Goal: Task Accomplishment & Management: Use online tool/utility

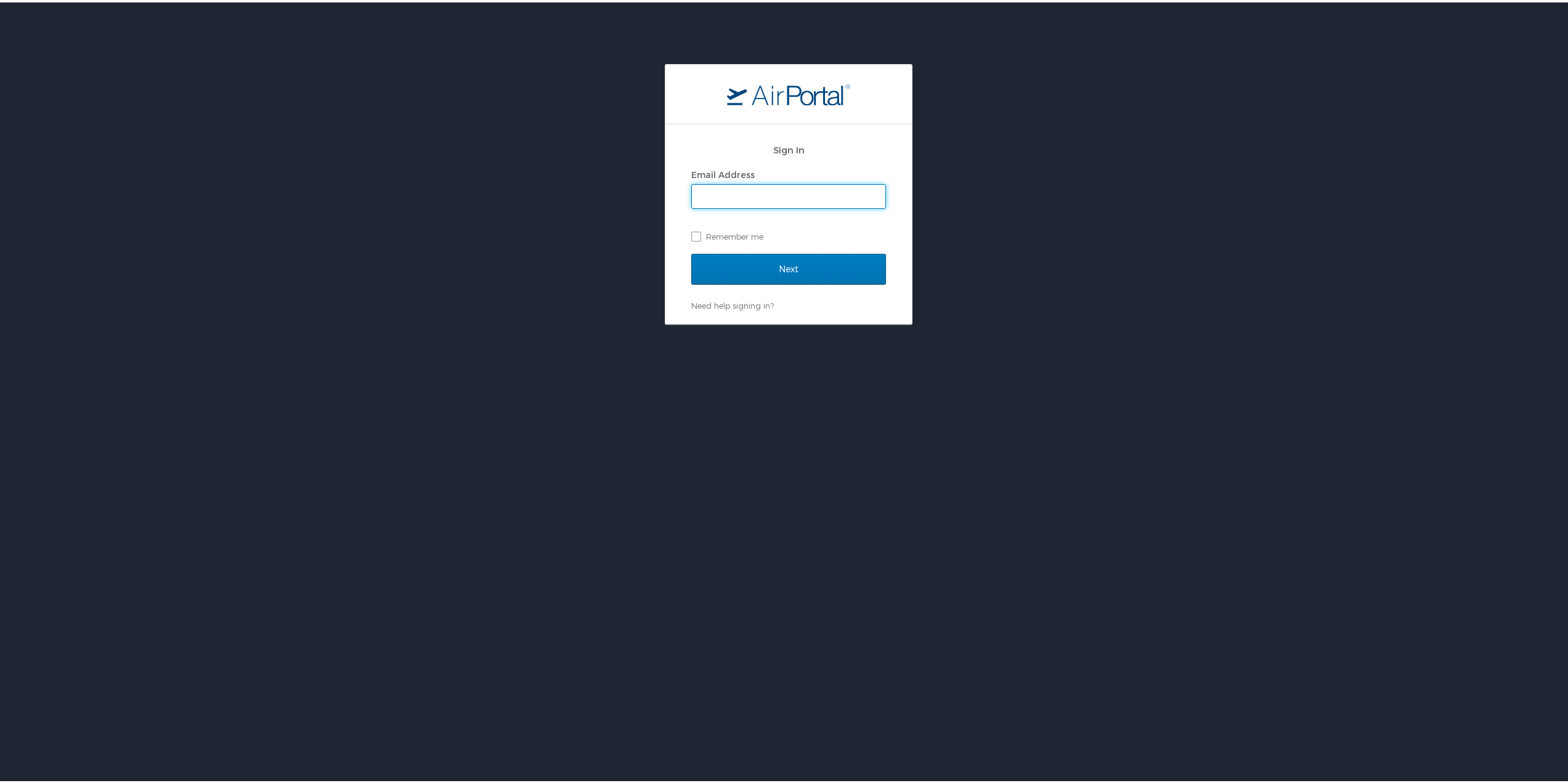
click at [703, 192] on input "Email Address" at bounding box center [789, 194] width 194 height 23
type input "clemWillvc"
click at [789, 262] on input "Next" at bounding box center [789, 267] width 195 height 31
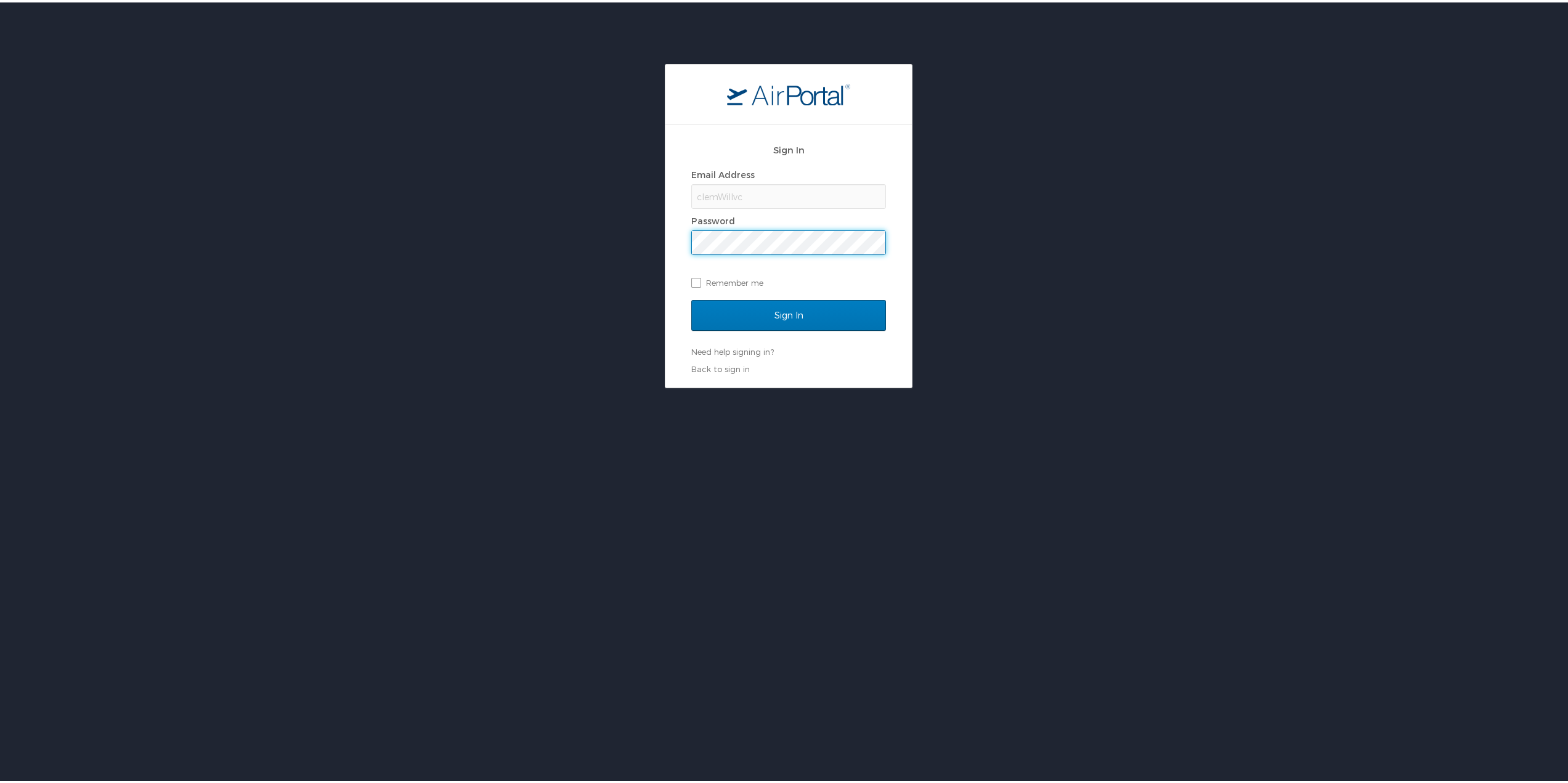
click at [691, 298] on input "Sign In" at bounding box center [789, 313] width 195 height 31
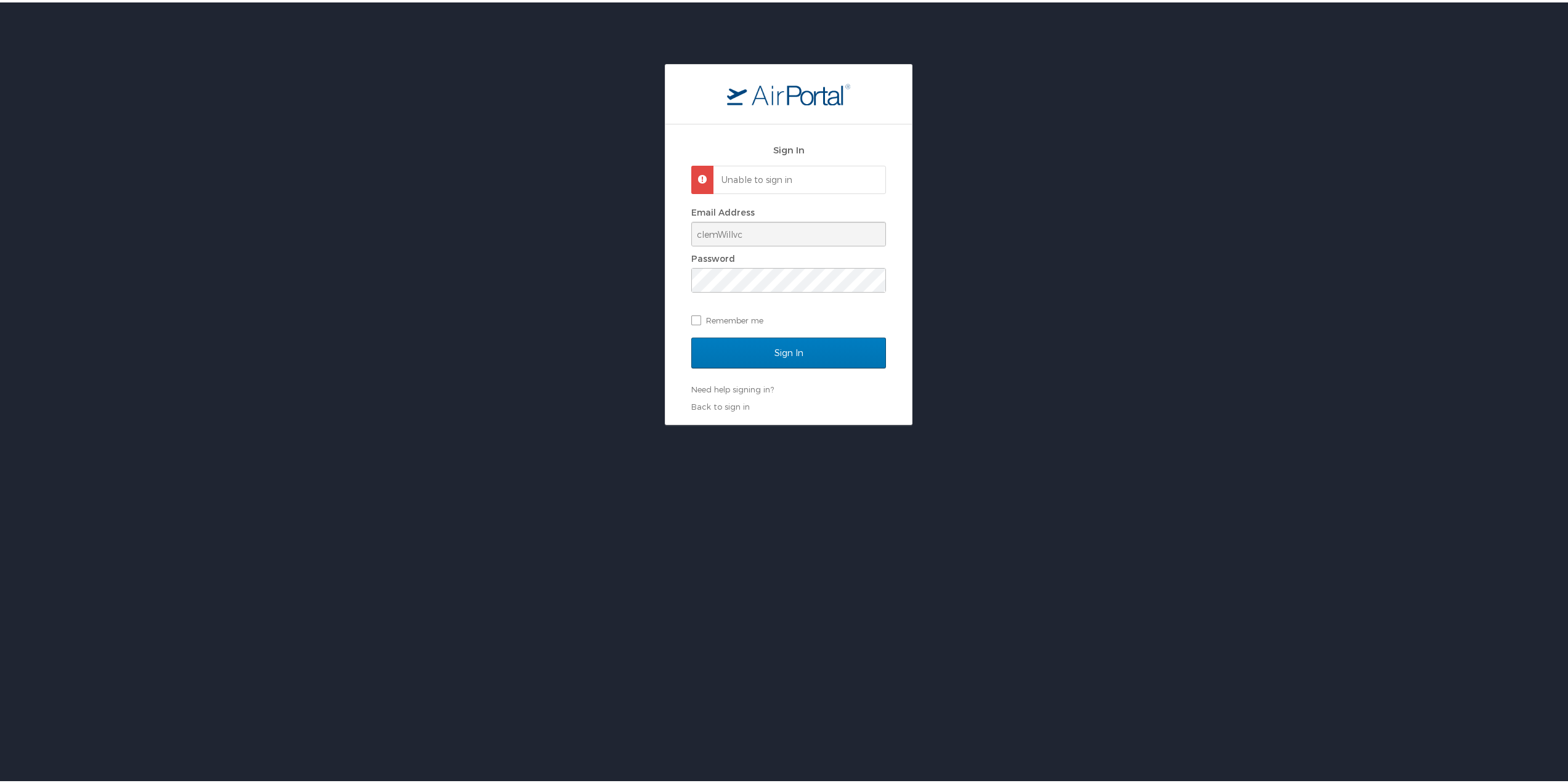
click at [746, 218] on div "Email Address" at bounding box center [789, 210] width 195 height 18
click at [682, 227] on div "Sign In Unable to sign in Email Address clemWillvc Password Remember me Sign In…" at bounding box center [789, 271] width 246 height 300
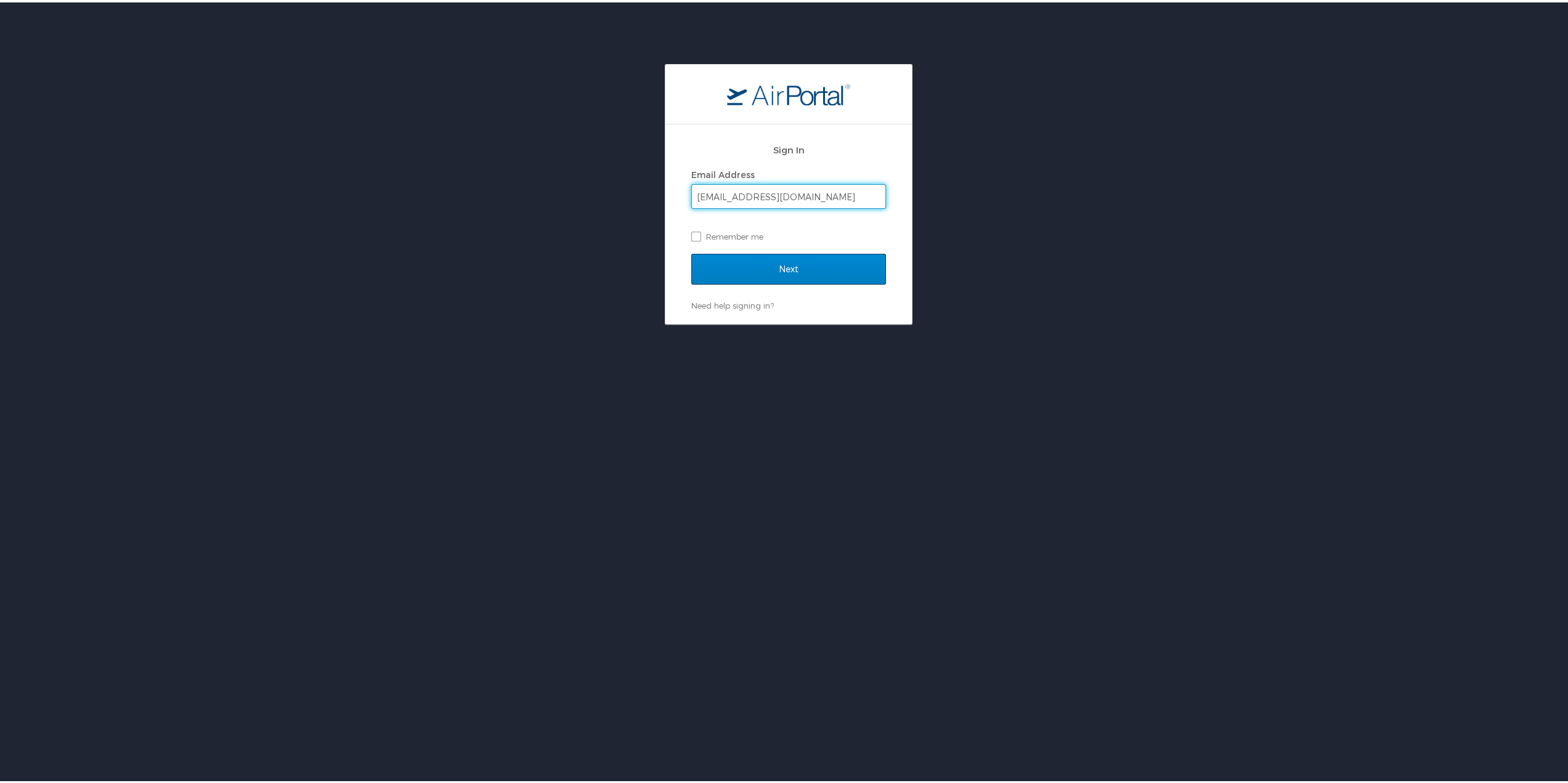
type input "williamsval@gram.edu"
click at [698, 268] on input "Next" at bounding box center [789, 267] width 195 height 31
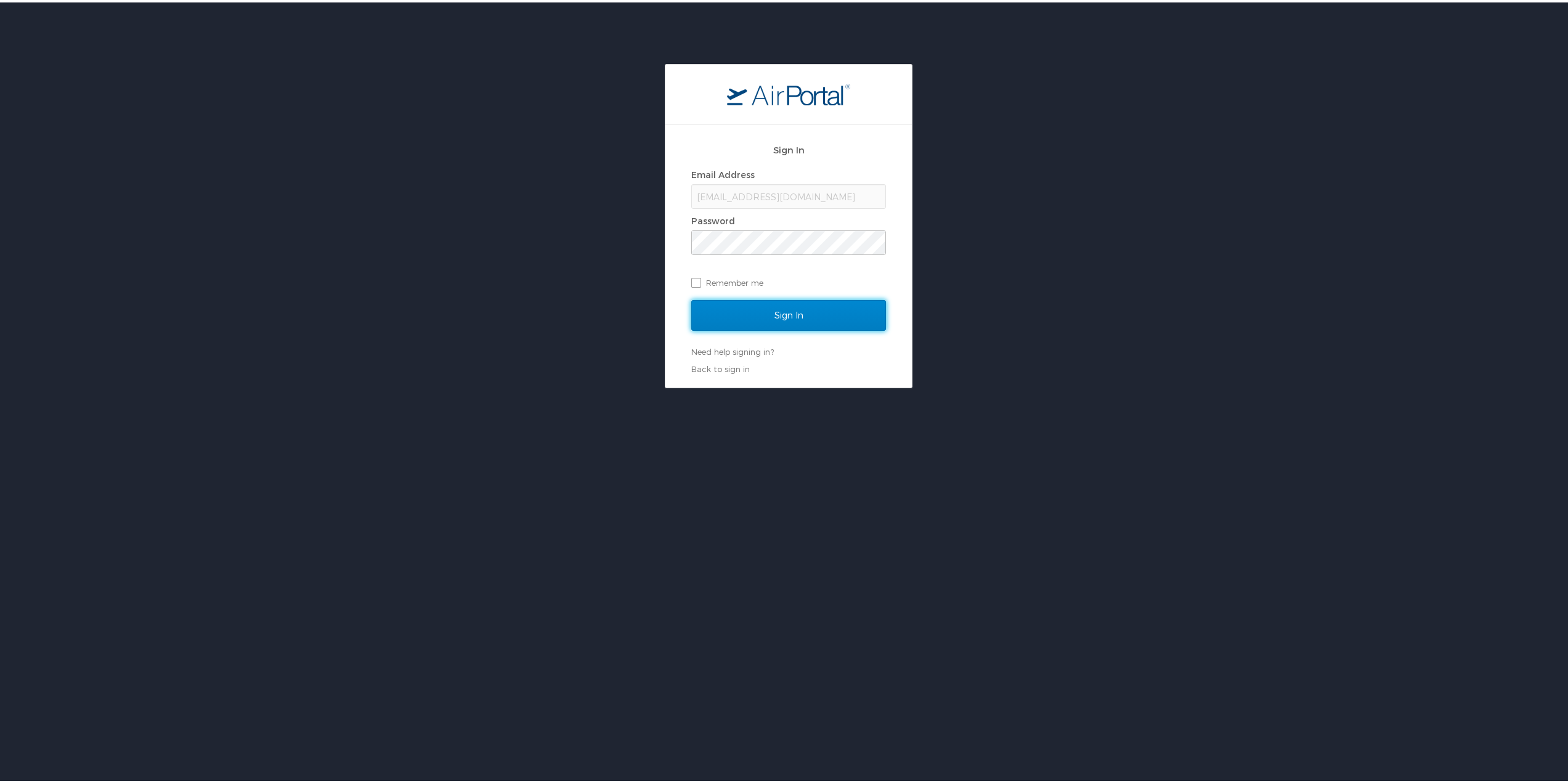
click at [702, 317] on input "Sign In" at bounding box center [789, 313] width 195 height 31
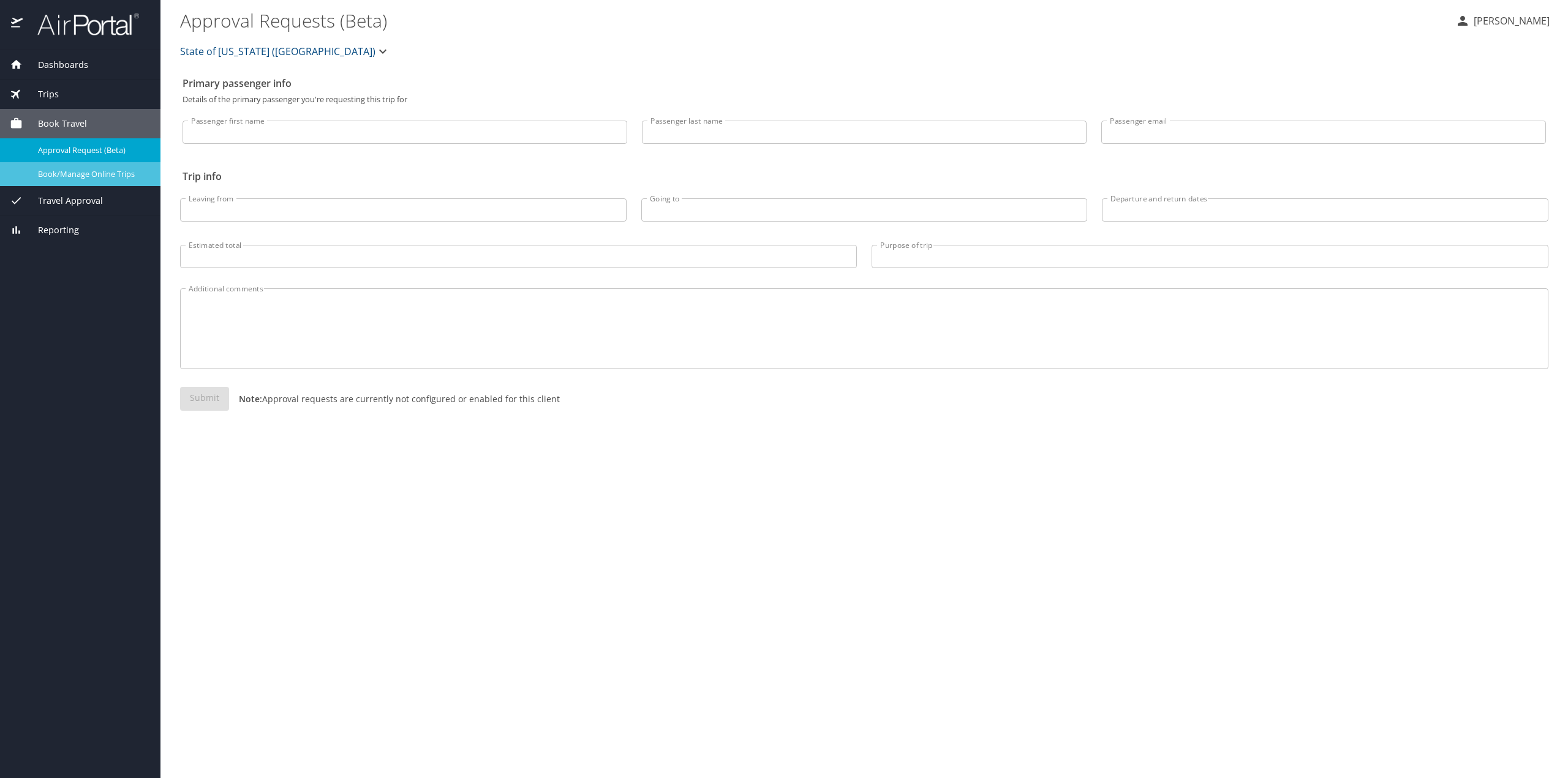
click at [44, 168] on span "Book/Manage Online Trips" at bounding box center [92, 174] width 108 height 12
